Goal: Information Seeking & Learning: Learn about a topic

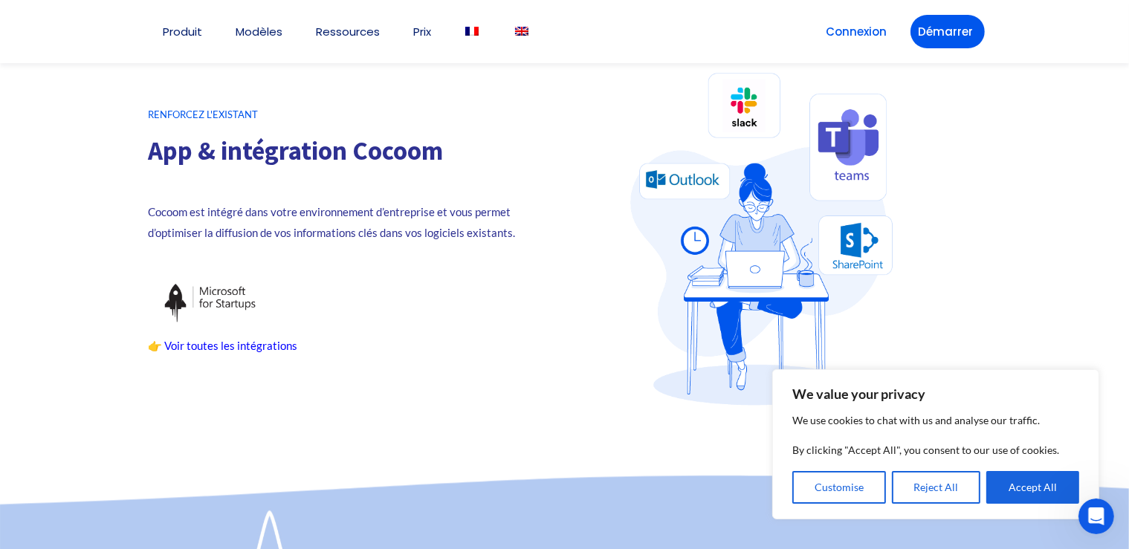
scroll to position [2743, 0]
drag, startPoint x: 499, startPoint y: 216, endPoint x: 398, endPoint y: 206, distance: 102.4
click at [398, 206] on p "Cocoom est intégré dans votre environnement d’entreprise et vous permet d’optim…" at bounding box center [357, 222] width 416 height 42
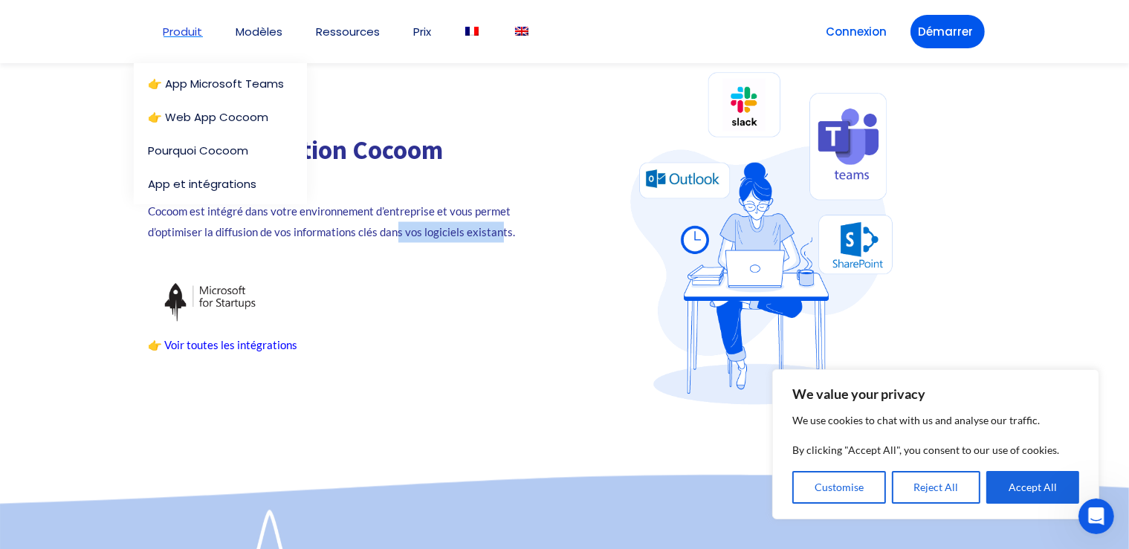
click at [179, 32] on link "Produit" at bounding box center [183, 31] width 39 height 11
click at [178, 78] on link "👉 App Microsoft Teams" at bounding box center [224, 83] width 151 height 11
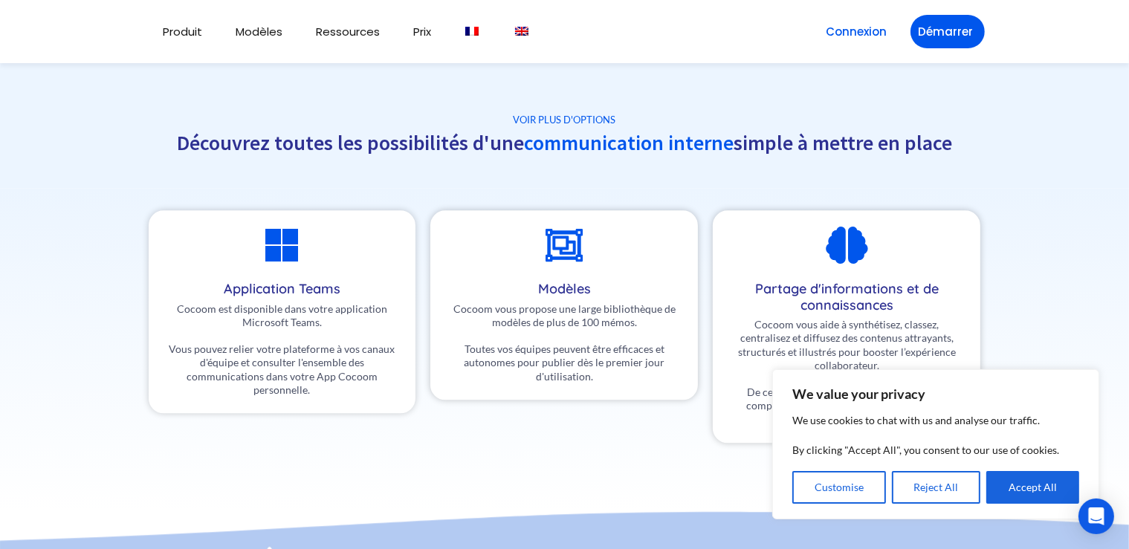
scroll to position [3441, 0]
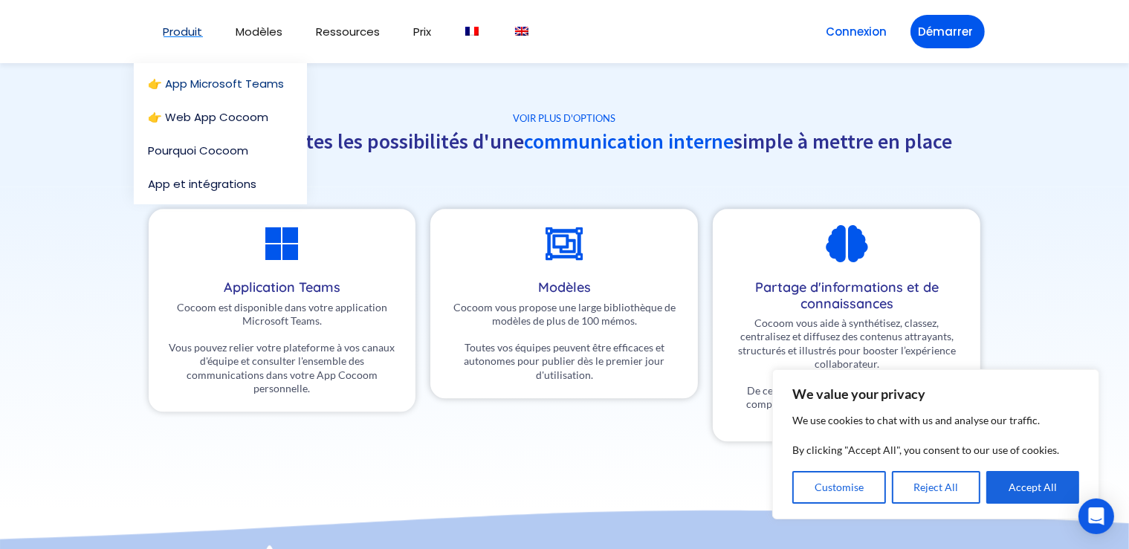
click at [180, 36] on link "Produit" at bounding box center [183, 31] width 39 height 11
click at [178, 145] on link "Pourquoi Cocoom" at bounding box center [220, 150] width 143 height 11
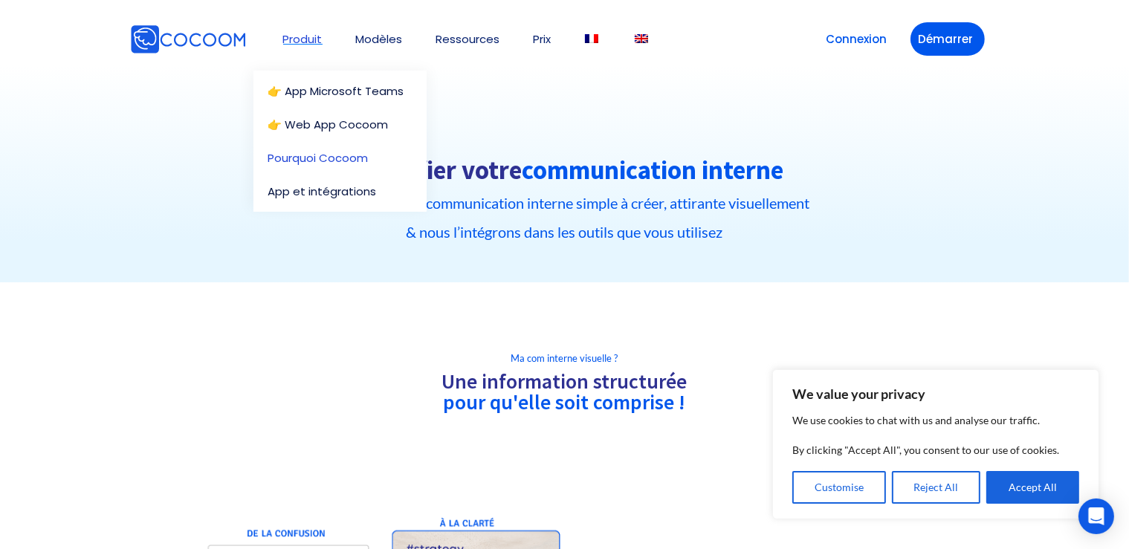
click at [290, 35] on link "Produit" at bounding box center [302, 38] width 39 height 11
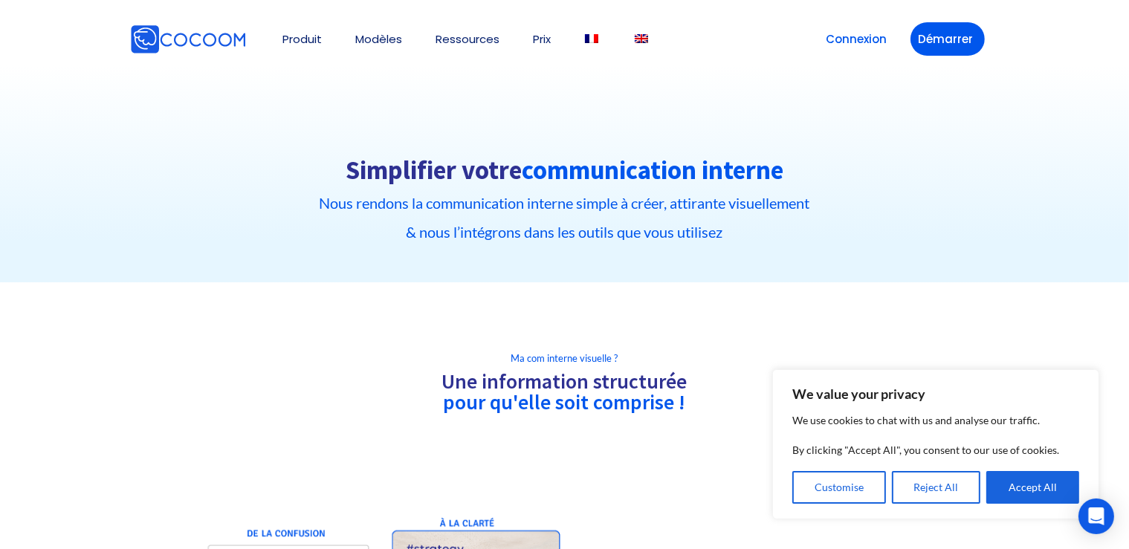
click at [316, 385] on h2 "Une information structurée pour qu'elle soit comprise !" at bounding box center [565, 392] width 832 height 42
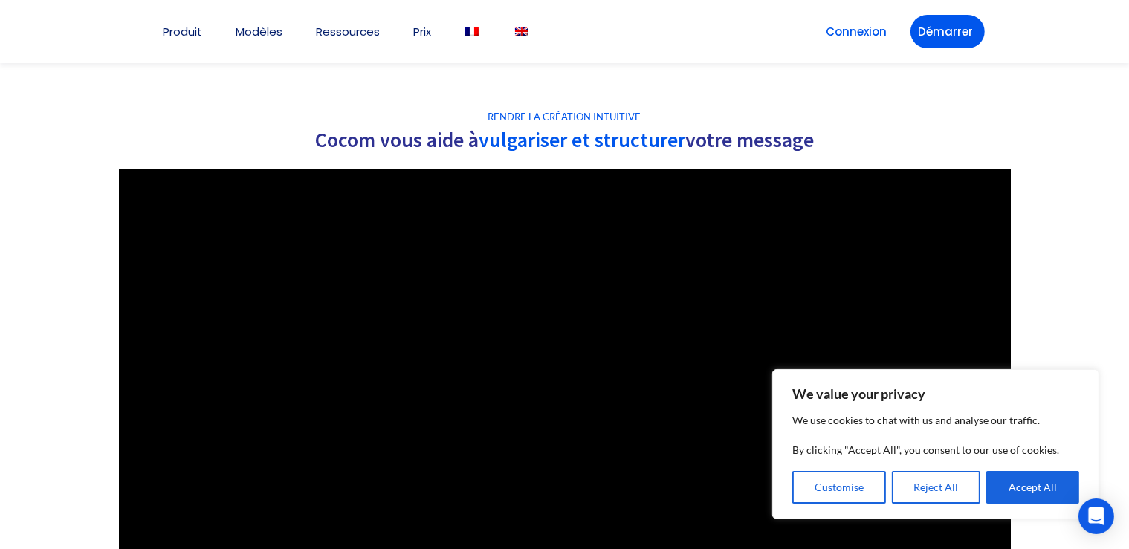
scroll to position [1400, 0]
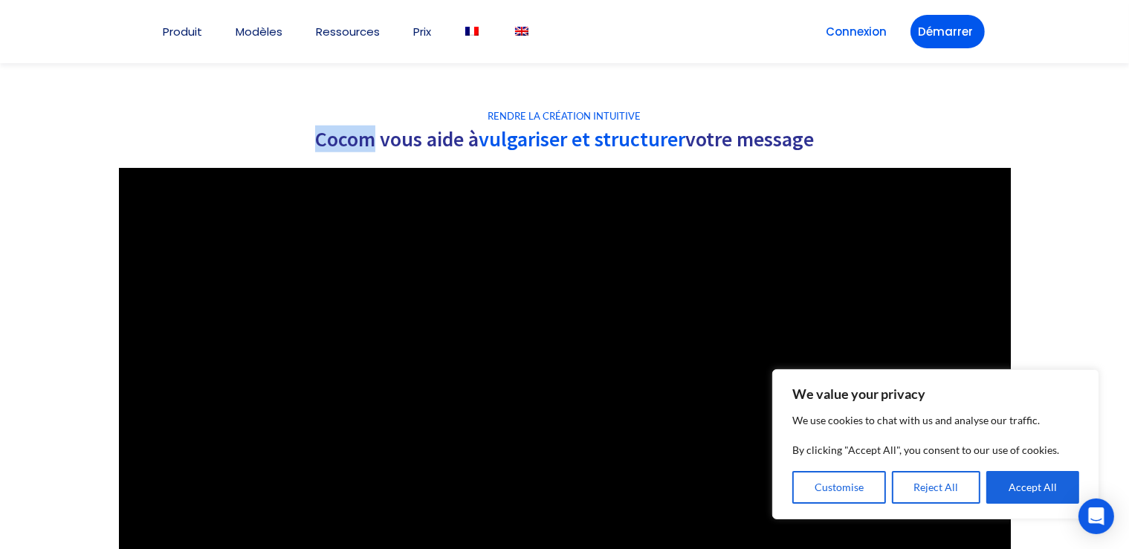
drag, startPoint x: 302, startPoint y: 142, endPoint x: 369, endPoint y: 141, distance: 66.9
click at [369, 140] on h2 "Cocom vous aide à vulgariser et structurer votre message" at bounding box center [565, 139] width 892 height 21
click at [135, 123] on div at bounding box center [565, 124] width 892 height 7
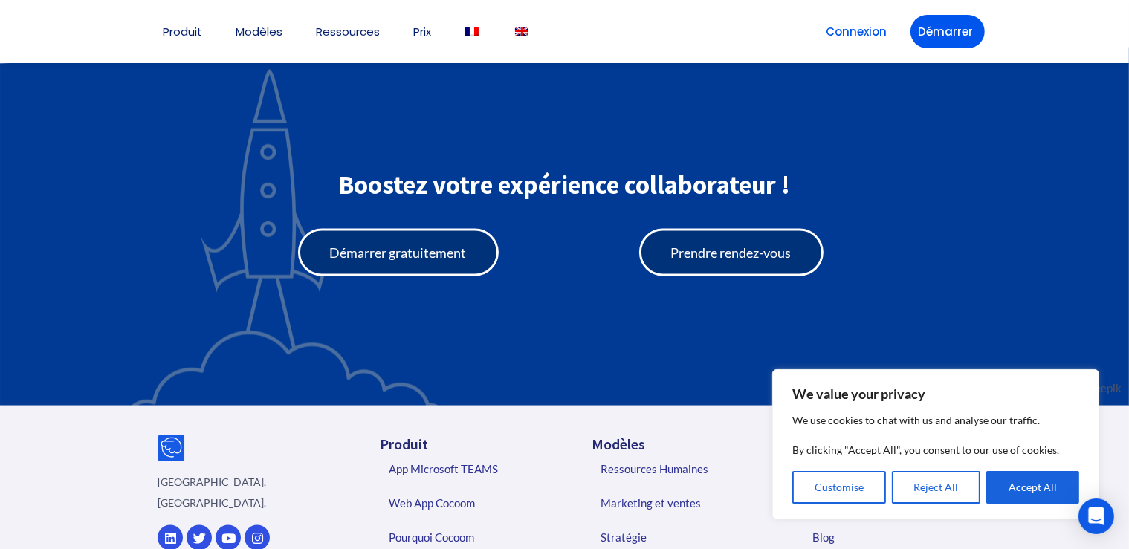
scroll to position [2118, 0]
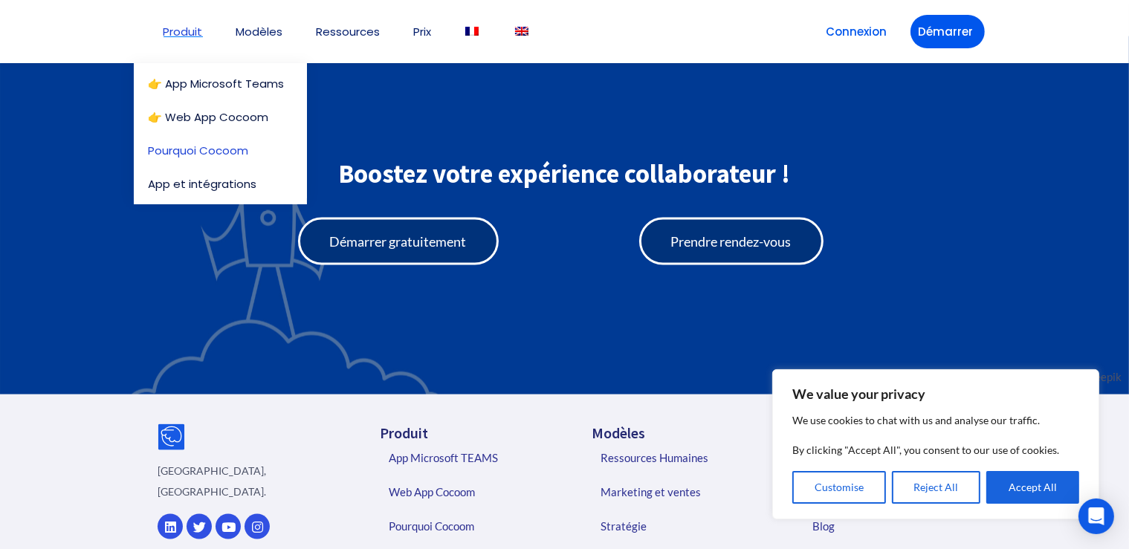
click at [188, 34] on link "Produit" at bounding box center [183, 31] width 39 height 11
click at [181, 178] on link "App et intégrations" at bounding box center [224, 183] width 151 height 11
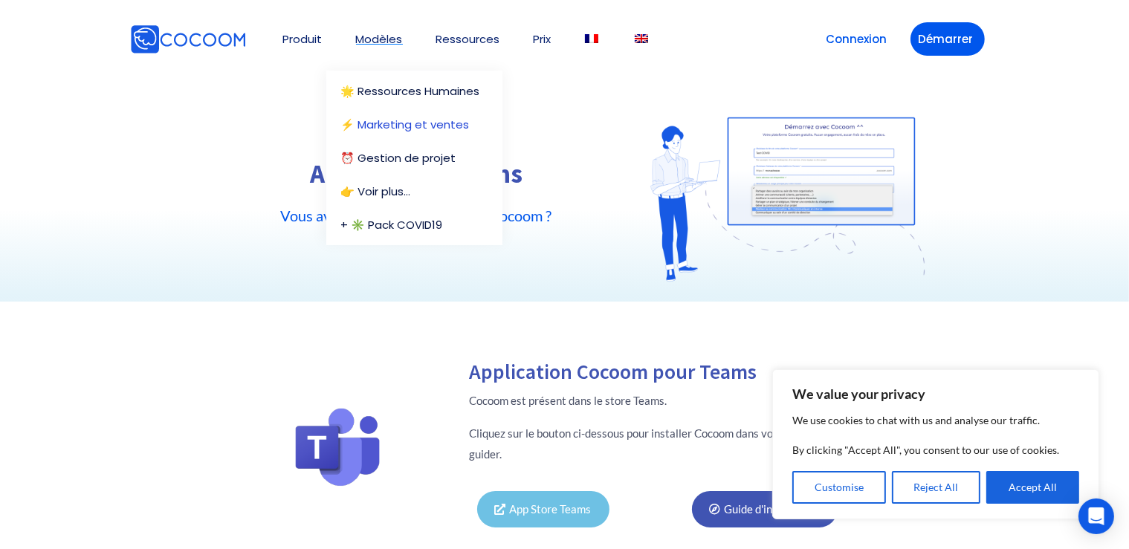
click at [399, 119] on link "⚡️ Marketing et ventes" at bounding box center [414, 124] width 146 height 11
